Goal: Find specific page/section: Find specific page/section

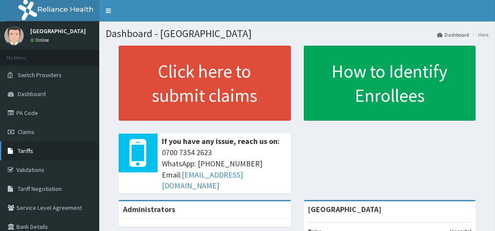
click at [25, 152] on span "Tariffs" at bounding box center [26, 151] width 16 height 8
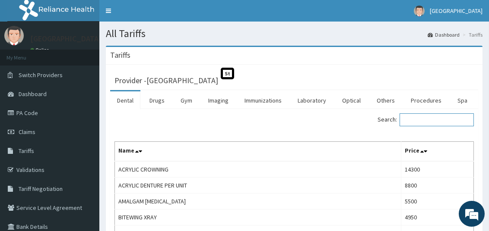
click at [427, 115] on input "Search:" at bounding box center [436, 120] width 74 height 13
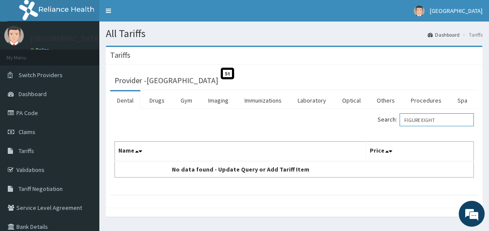
click at [429, 117] on input "FIGURE EIGHT" at bounding box center [436, 120] width 74 height 13
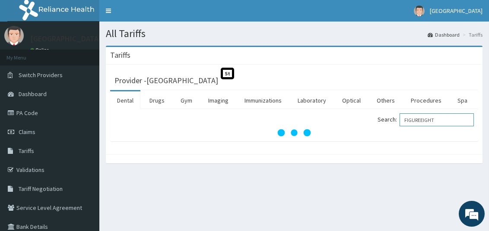
click at [448, 118] on input "FIGUREEIGHT" at bounding box center [436, 120] width 74 height 13
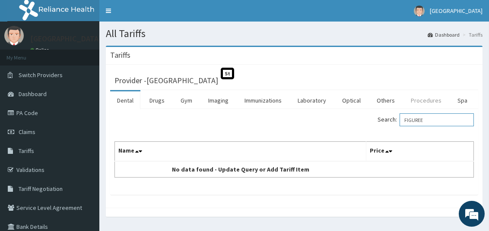
type input "FIGUREE"
click at [416, 98] on link "Procedures" at bounding box center [426, 101] width 44 height 18
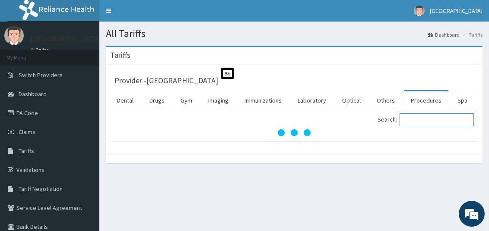
click at [427, 119] on input "Search:" at bounding box center [436, 120] width 74 height 13
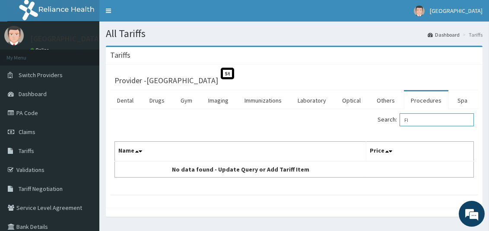
type input "F"
type input "BANDAGE"
click at [382, 99] on link "Others" at bounding box center [386, 101] width 32 height 18
click at [422, 120] on input "Search:" at bounding box center [436, 120] width 74 height 13
type input "BANDAGE"
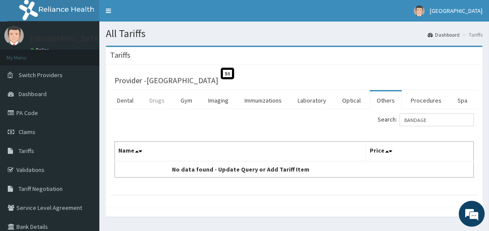
click at [155, 101] on link "Drugs" at bounding box center [156, 101] width 29 height 18
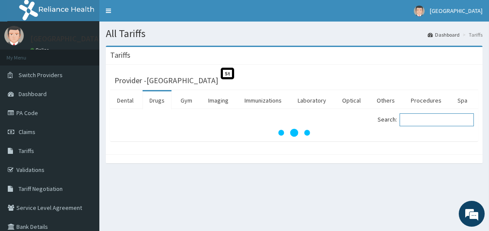
click at [443, 120] on input "Search:" at bounding box center [436, 120] width 74 height 13
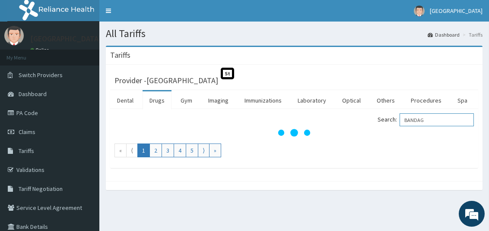
type input "BANDAGE"
